Goal: Transaction & Acquisition: Purchase product/service

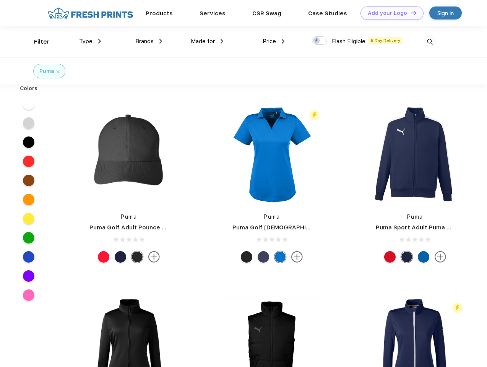
scroll to position [0, 0]
click at [389, 13] on link "Add your Logo Design Tool" at bounding box center [391, 12] width 63 height 13
click at [0, 0] on div "Design Tool" at bounding box center [0, 0] width 0 height 0
click at [410, 13] on link "Add your Logo Design Tool" at bounding box center [391, 12] width 63 height 13
click at [37, 42] on div "Filter" at bounding box center [42, 41] width 16 height 9
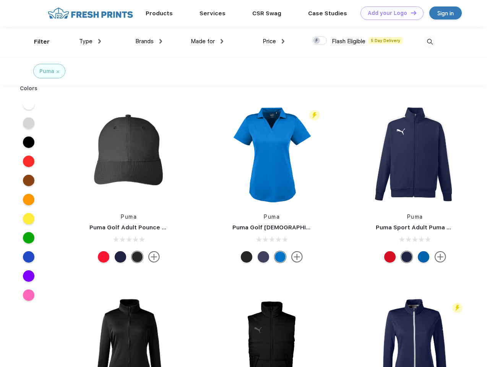
click at [90, 41] on span "Type" at bounding box center [85, 41] width 13 height 7
click at [149, 41] on span "Brands" at bounding box center [144, 41] width 18 height 7
click at [207, 41] on span "Made for" at bounding box center [203, 41] width 24 height 7
click at [273, 41] on span "Price" at bounding box center [268, 41] width 13 height 7
click at [319, 41] on div at bounding box center [319, 40] width 15 height 8
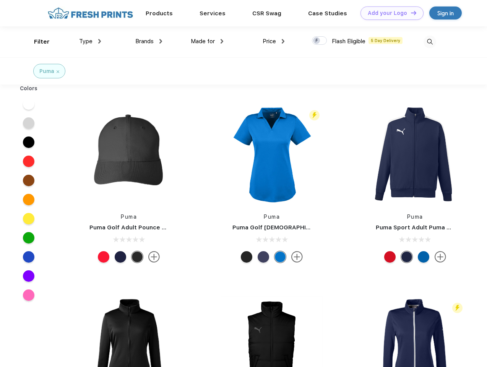
click at [317, 41] on input "checkbox" at bounding box center [314, 38] width 5 height 5
click at [429, 42] on img at bounding box center [429, 42] width 13 height 13
